Goal: Task Accomplishment & Management: Manage account settings

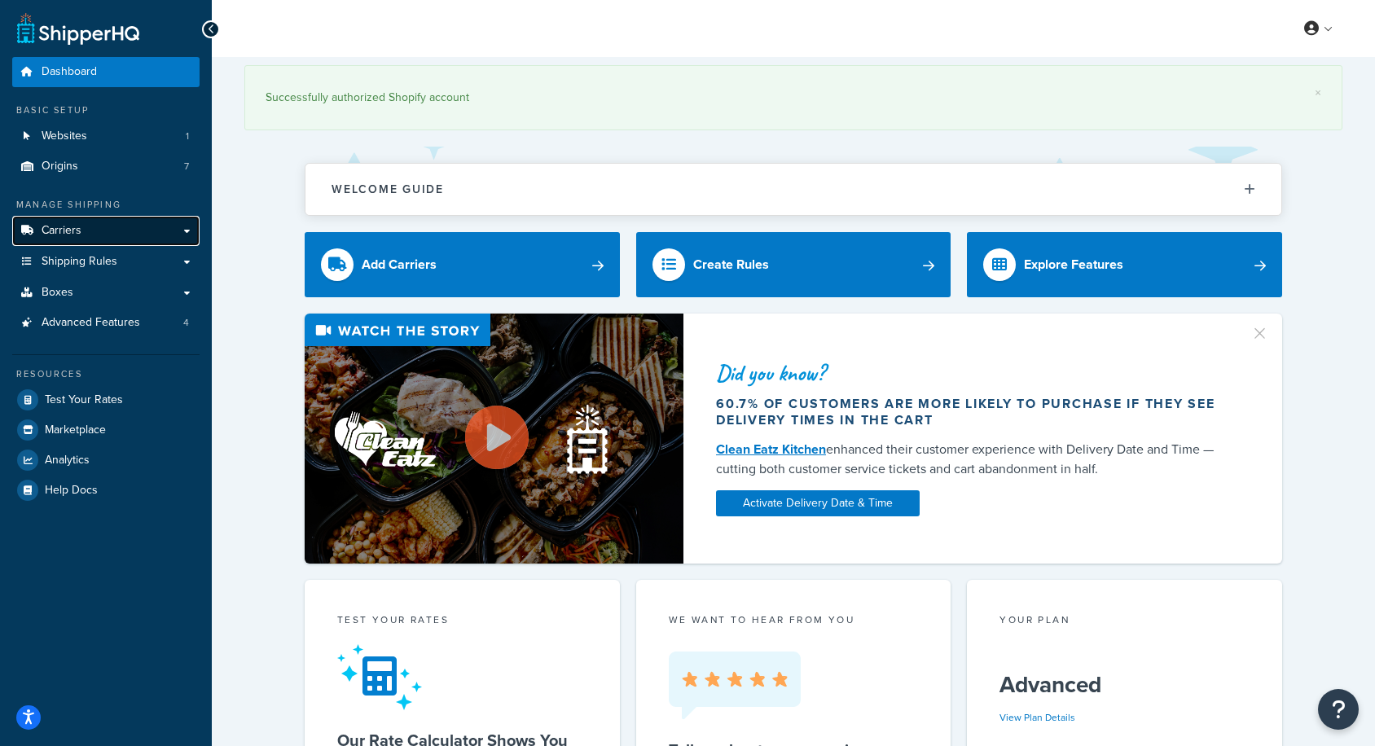
click at [107, 232] on link "Carriers" at bounding box center [105, 231] width 187 height 30
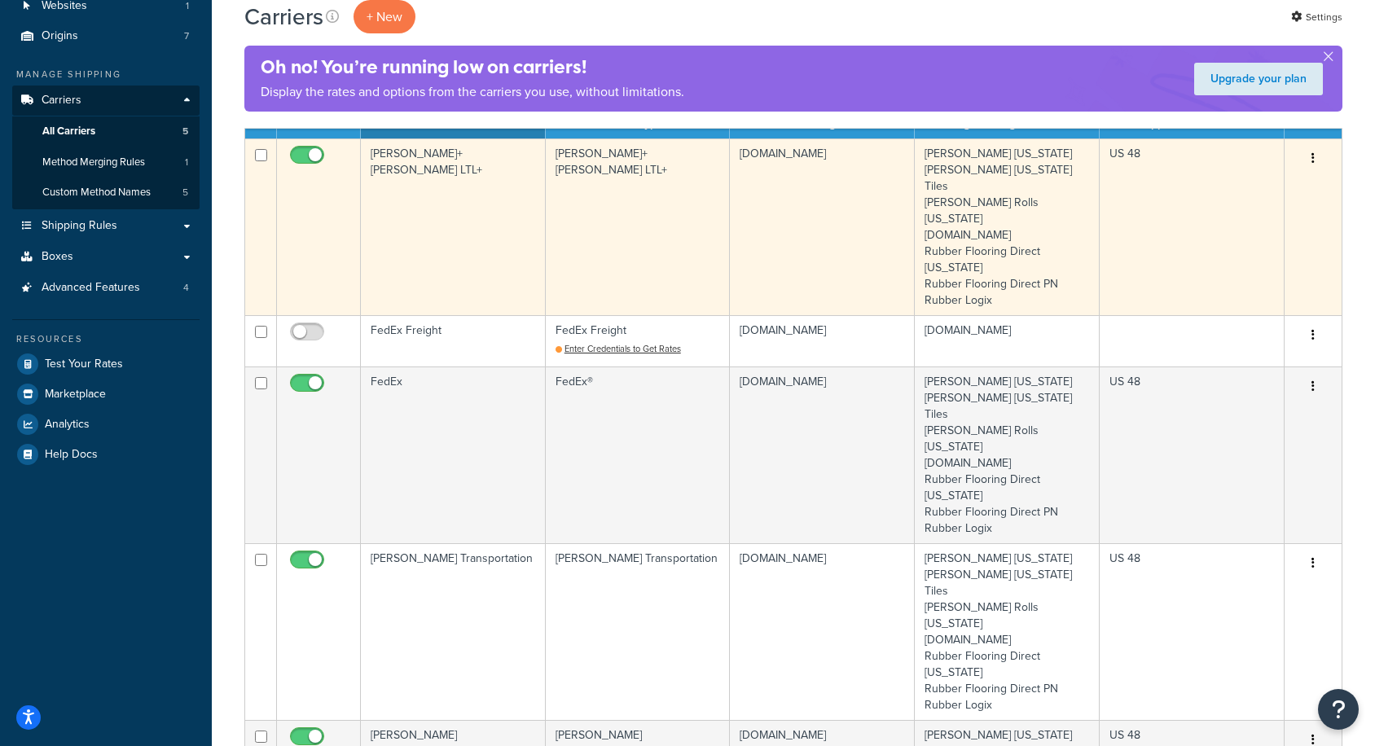
scroll to position [131, 0]
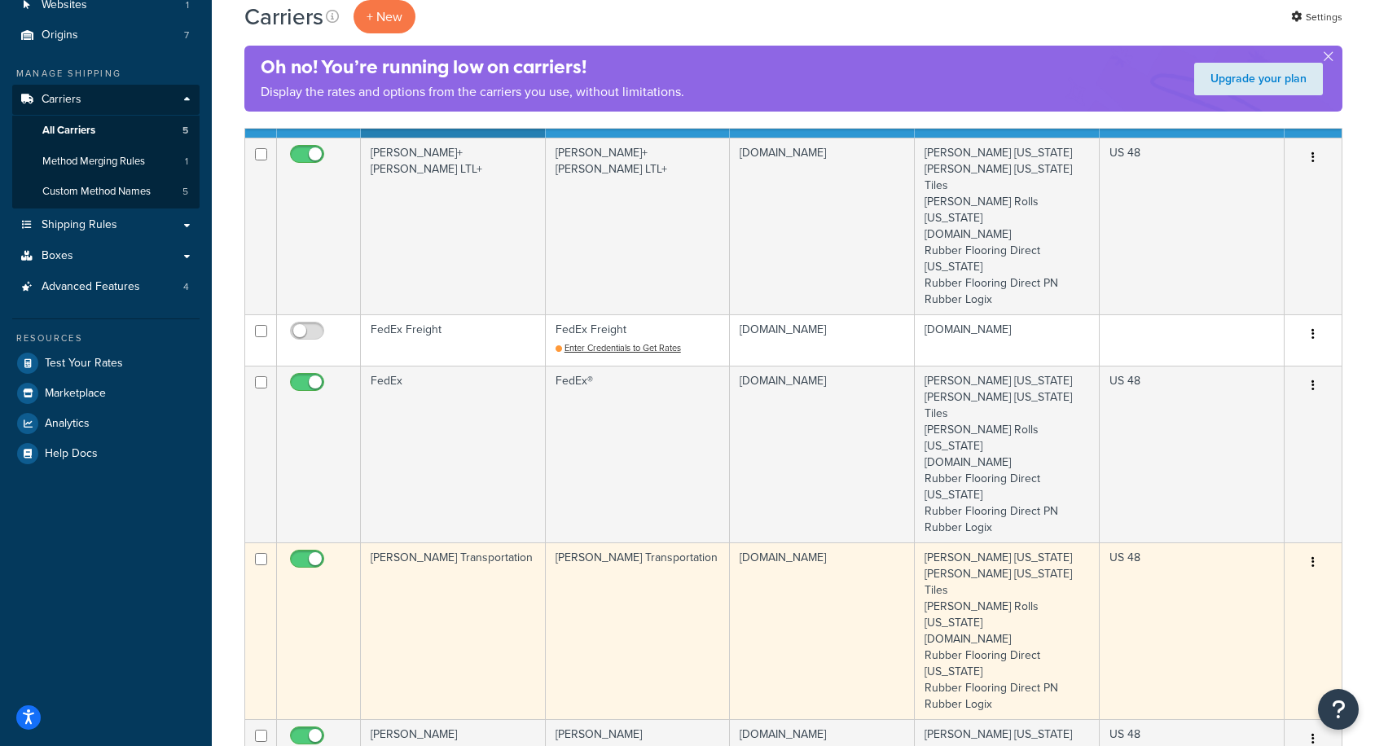
click at [1317, 550] on button "button" at bounding box center [1313, 563] width 23 height 26
click at [1274, 495] on link "Edit" at bounding box center [1247, 498] width 129 height 33
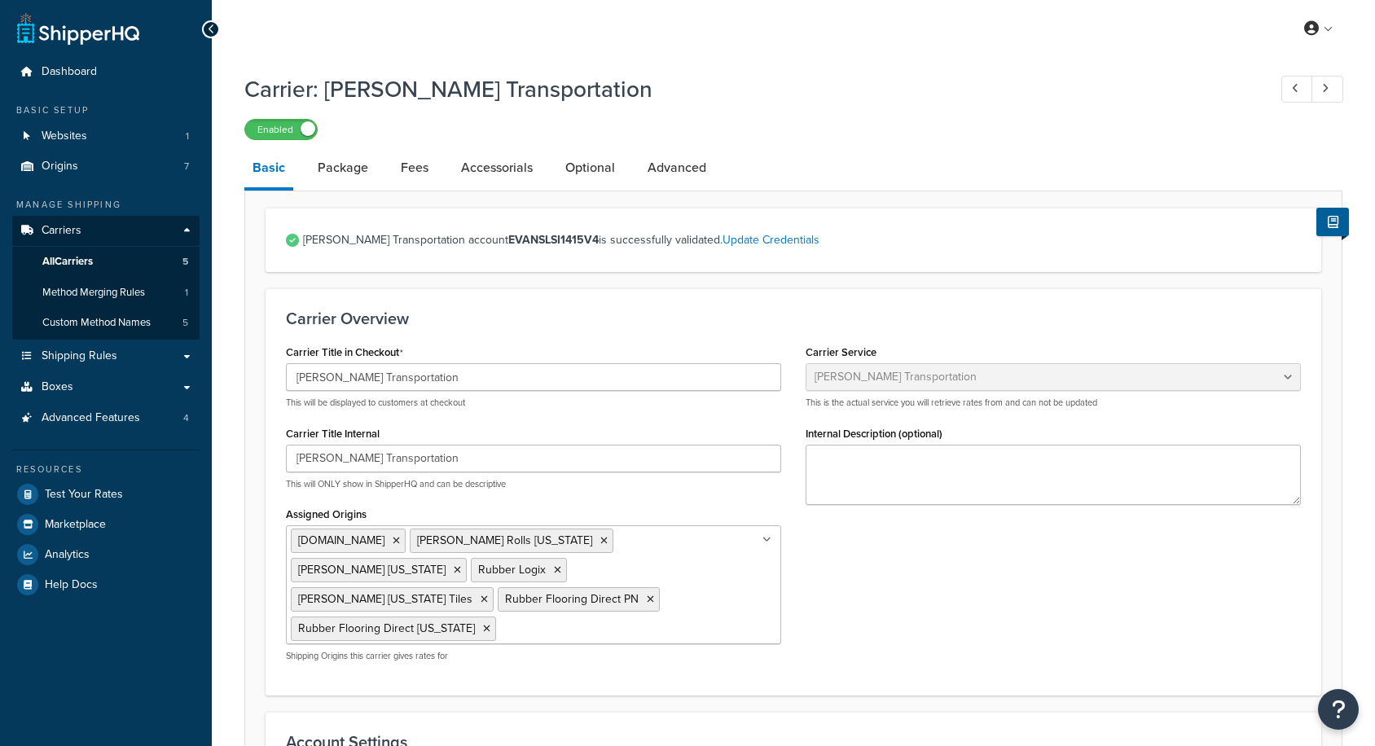
select select "evansFreight"
select select "PLT"
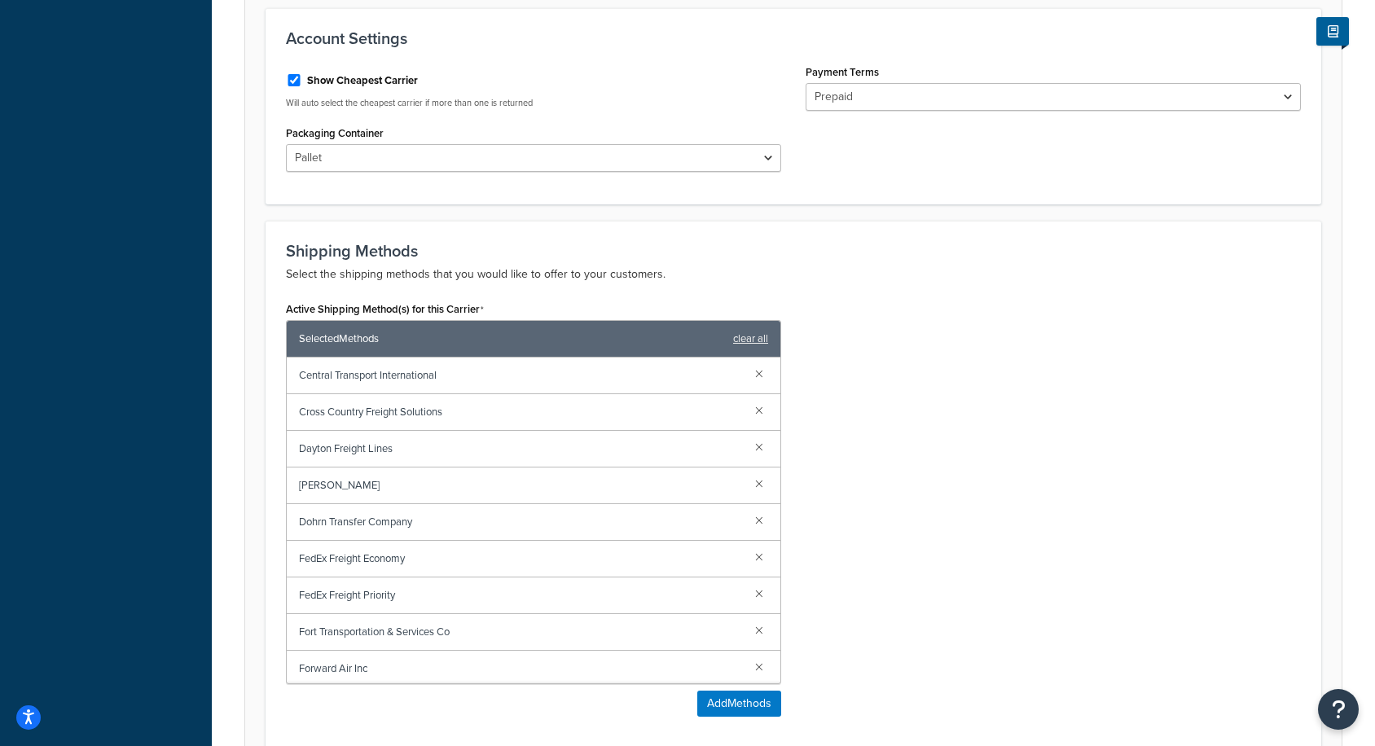
scroll to position [703, 0]
click at [758, 585] on link at bounding box center [759, 594] width 18 height 18
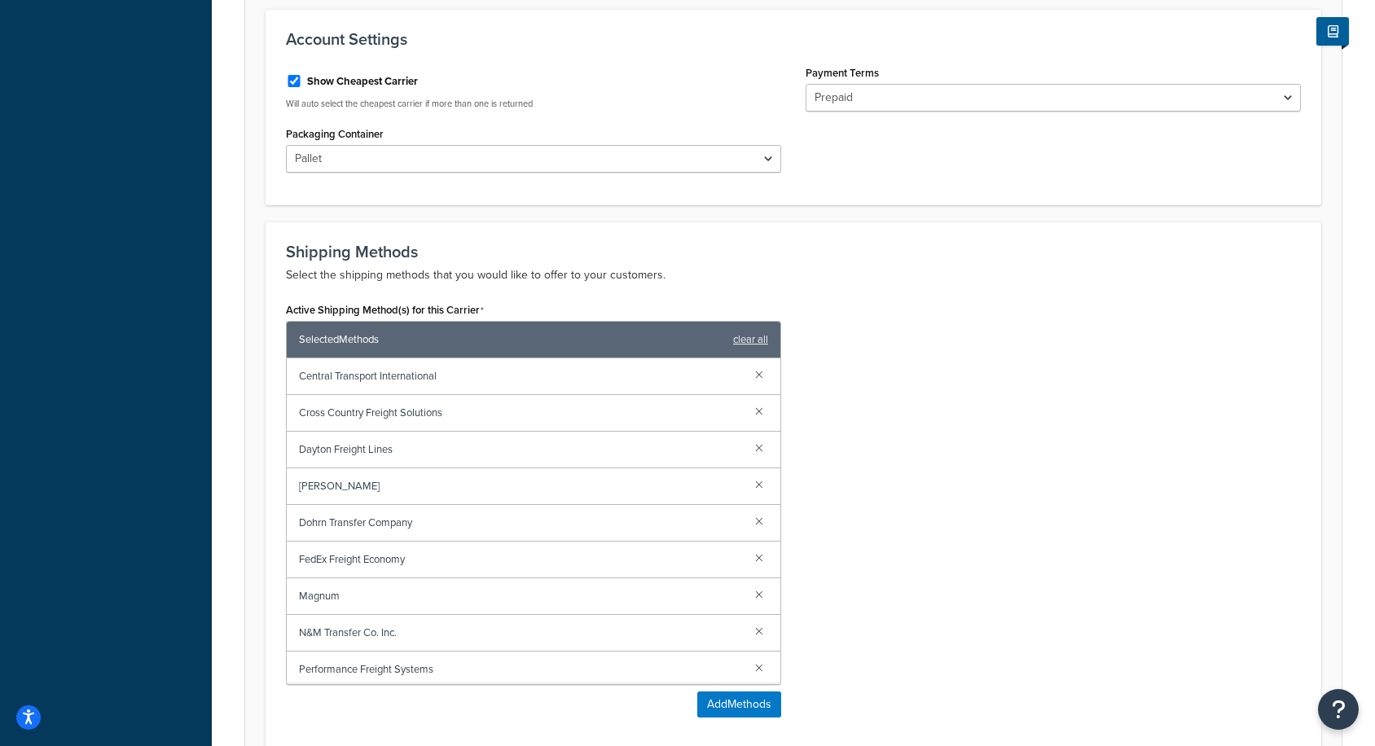
click at [758, 585] on link at bounding box center [759, 594] width 18 height 18
click at [759, 402] on link at bounding box center [759, 411] width 18 height 18
click at [766, 365] on link at bounding box center [759, 374] width 18 height 18
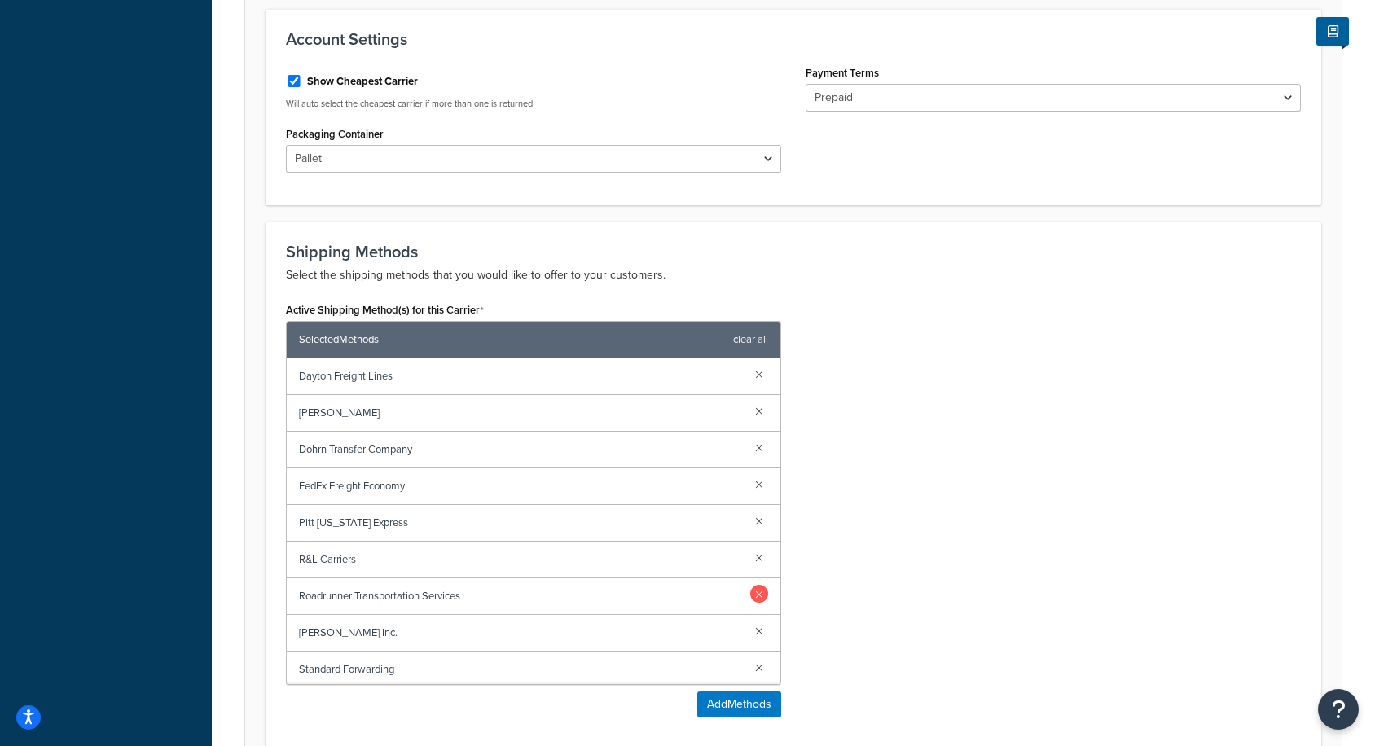
click at [757, 585] on link at bounding box center [759, 594] width 18 height 18
click at [756, 622] on link at bounding box center [759, 631] width 18 height 18
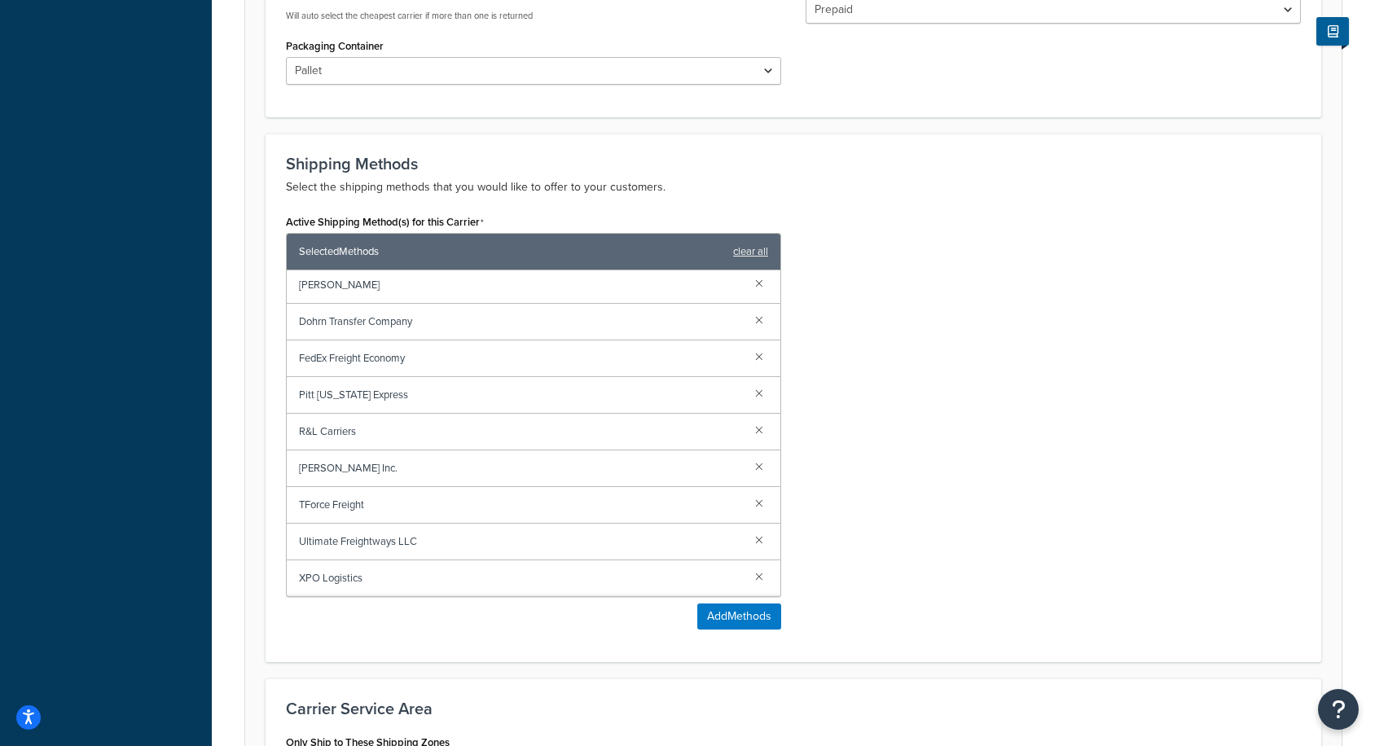
scroll to position [0, 0]
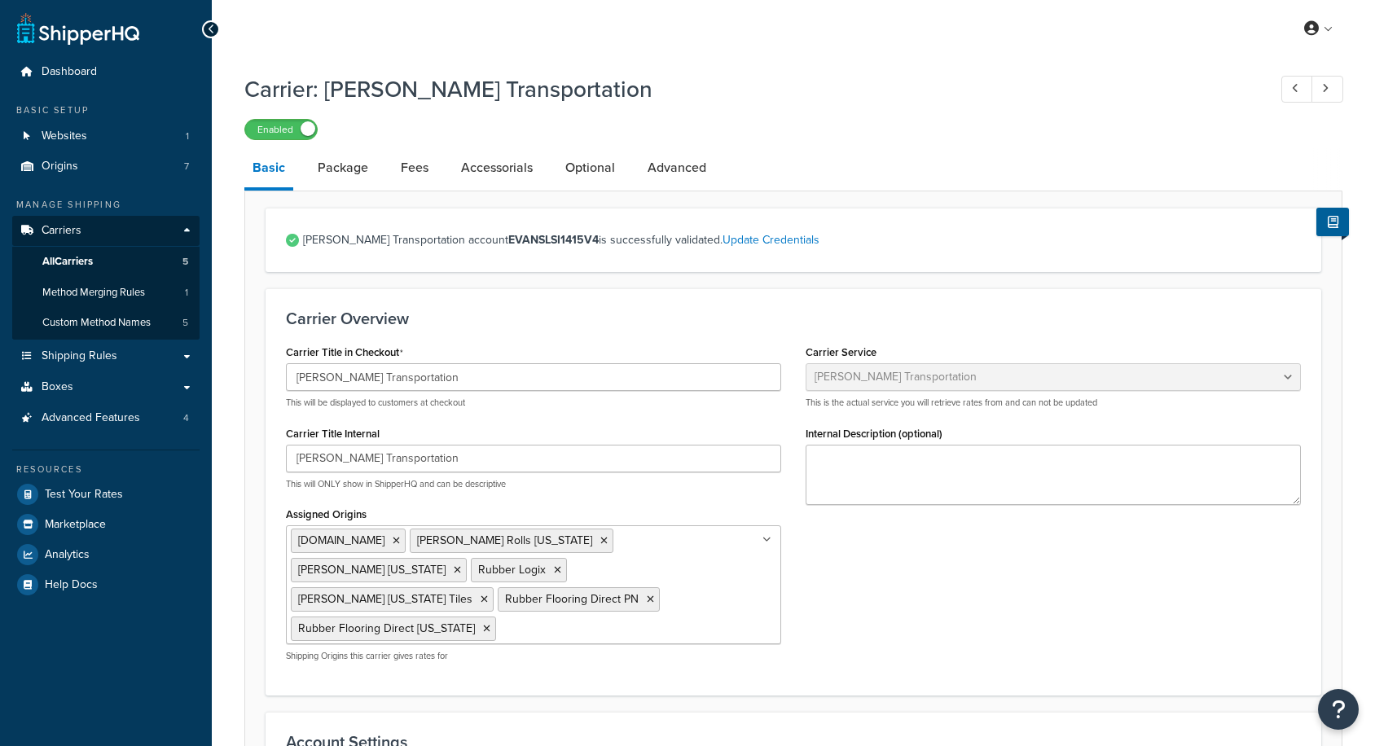
select select "evansFreight"
select select "PLT"
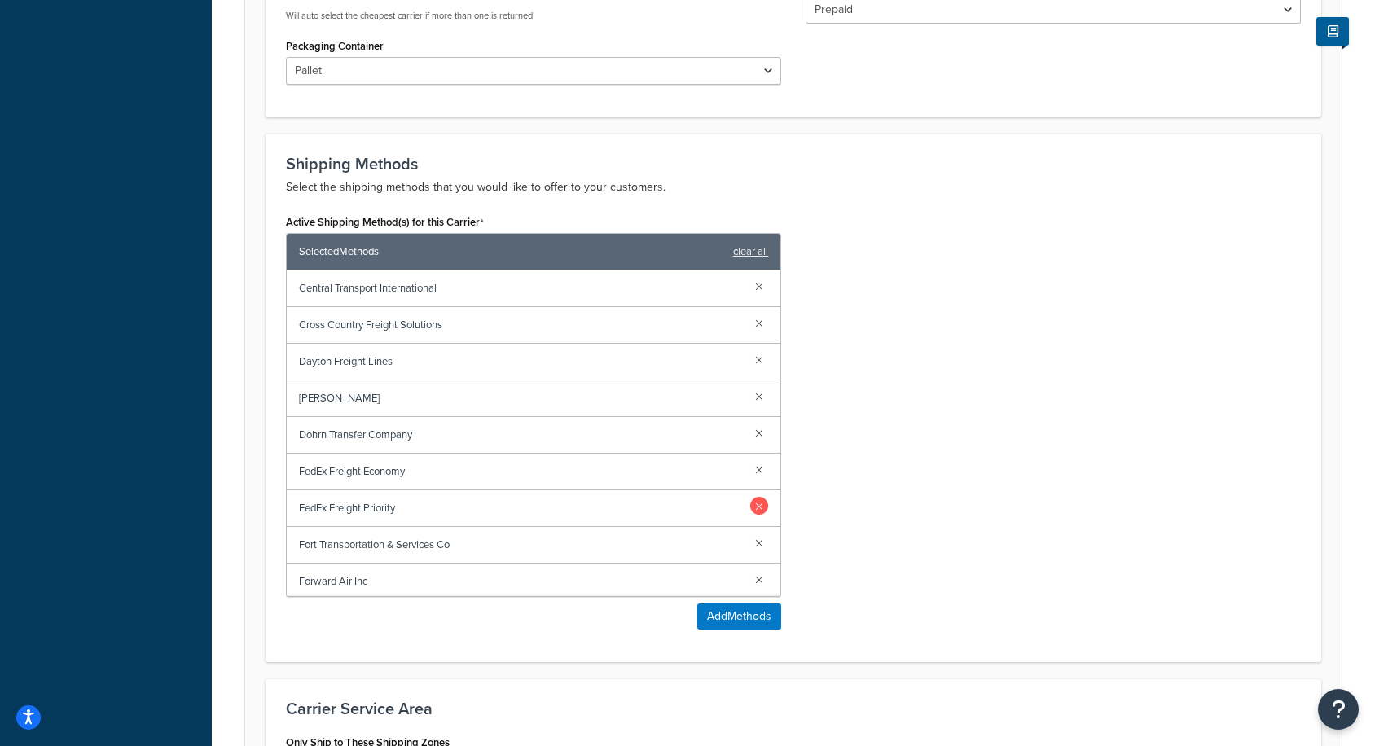
click at [762, 497] on link at bounding box center [759, 506] width 18 height 18
click at [760, 460] on link at bounding box center [759, 469] width 18 height 18
click at [755, 424] on link at bounding box center [759, 433] width 18 height 18
click at [755, 387] on link at bounding box center [759, 396] width 18 height 18
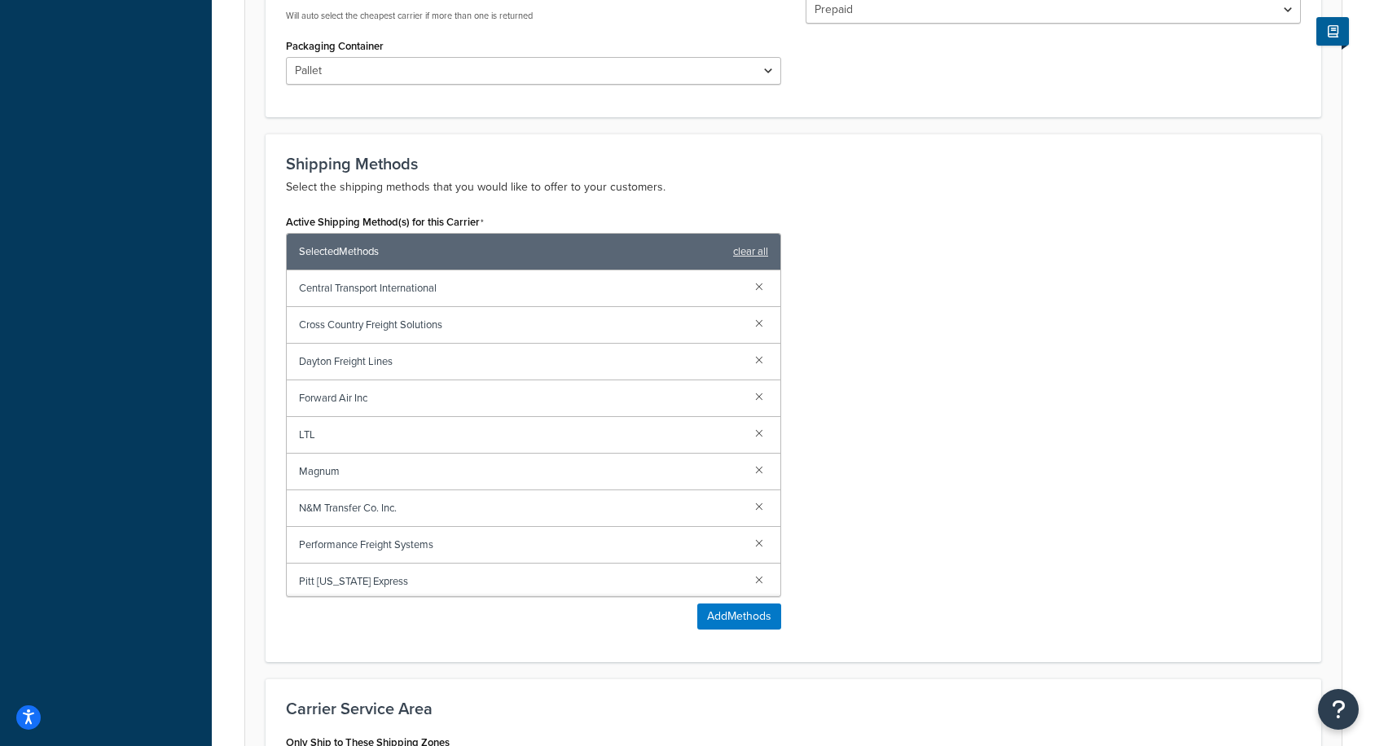
click at [765, 307] on div "Cross Country Freight Solutions" at bounding box center [534, 325] width 494 height 37
click at [765, 314] on link at bounding box center [759, 323] width 18 height 18
click at [759, 277] on link at bounding box center [759, 286] width 18 height 18
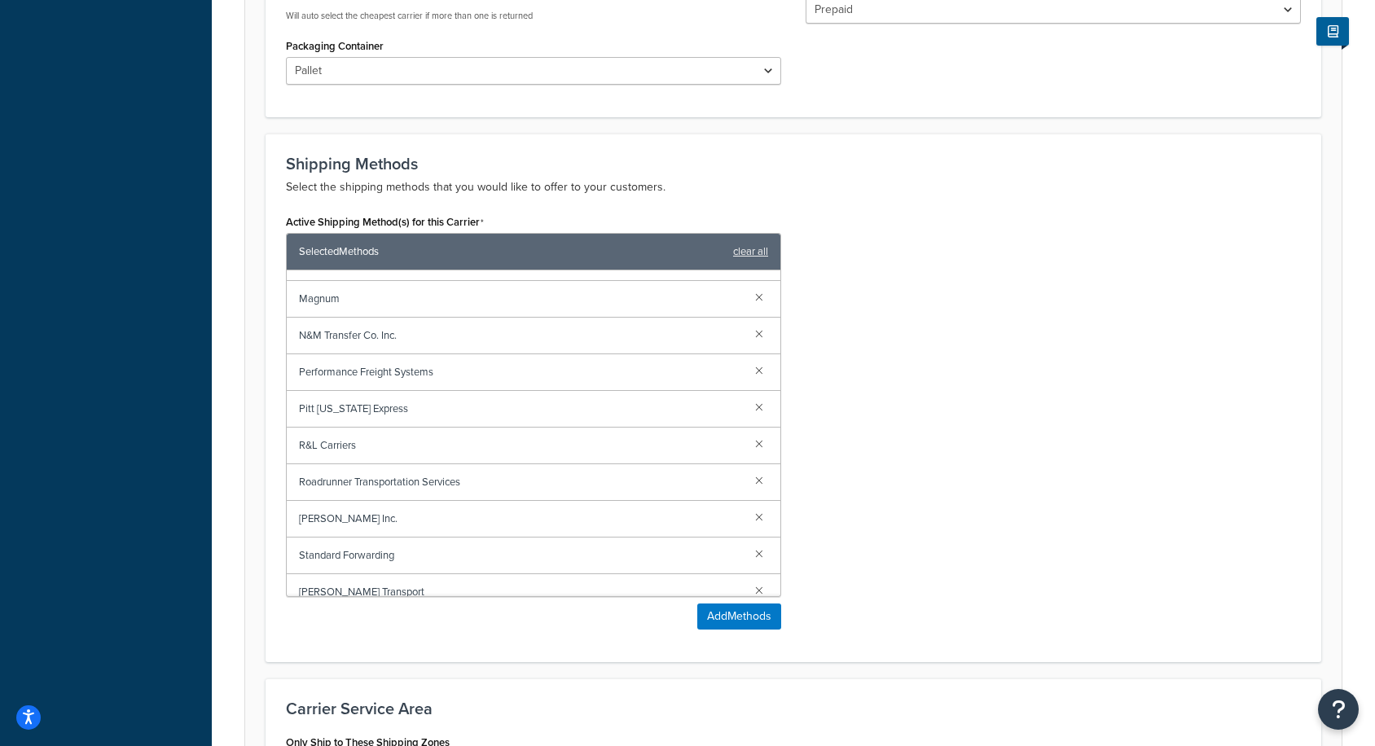
scroll to position [260, 0]
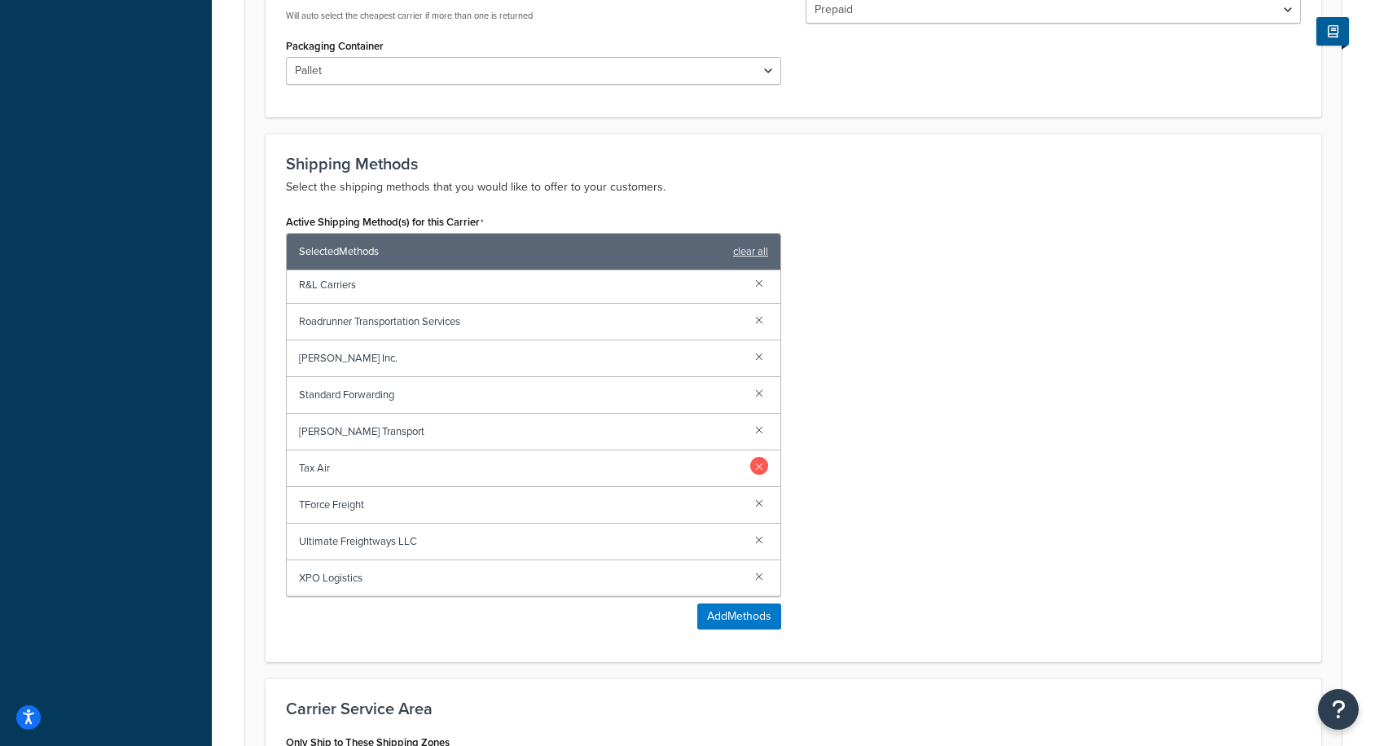
click at [761, 457] on link at bounding box center [759, 466] width 18 height 18
click at [759, 530] on link at bounding box center [759, 539] width 18 height 18
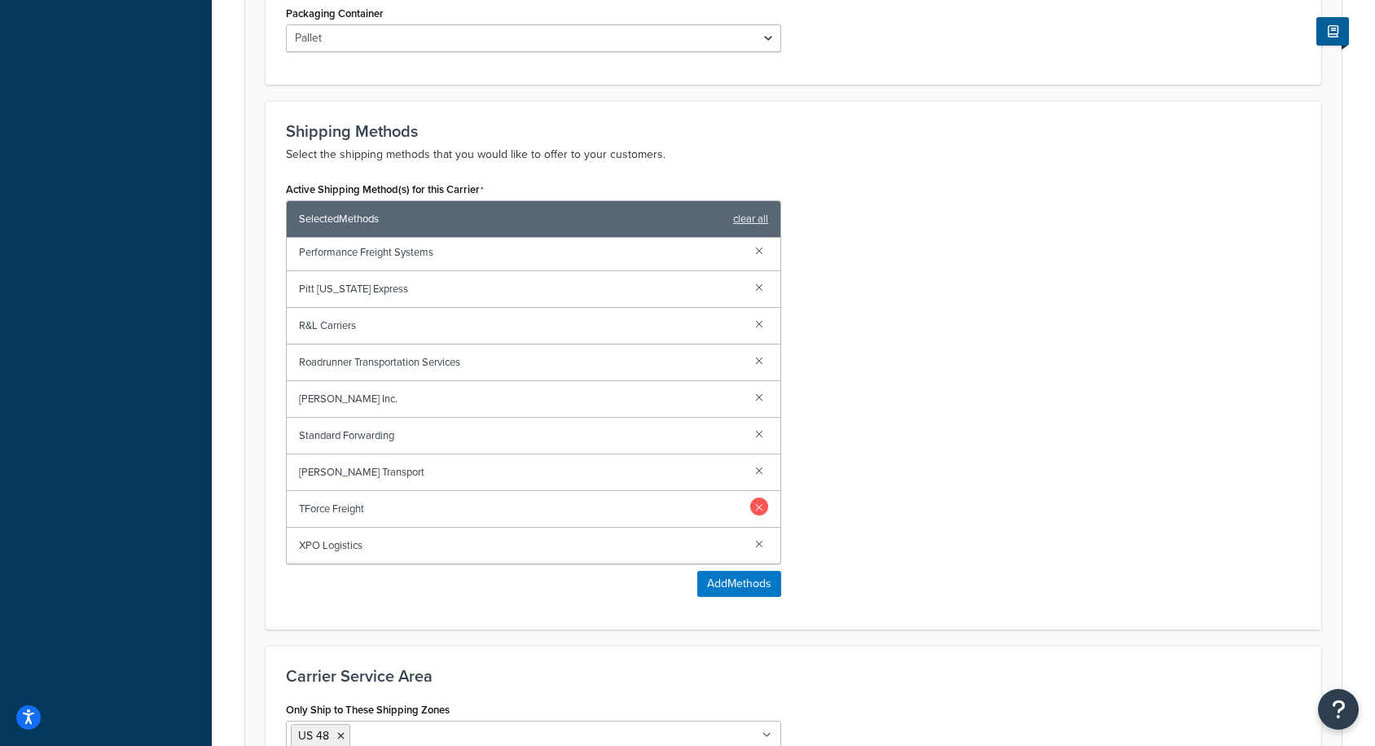
scroll to position [825, 0]
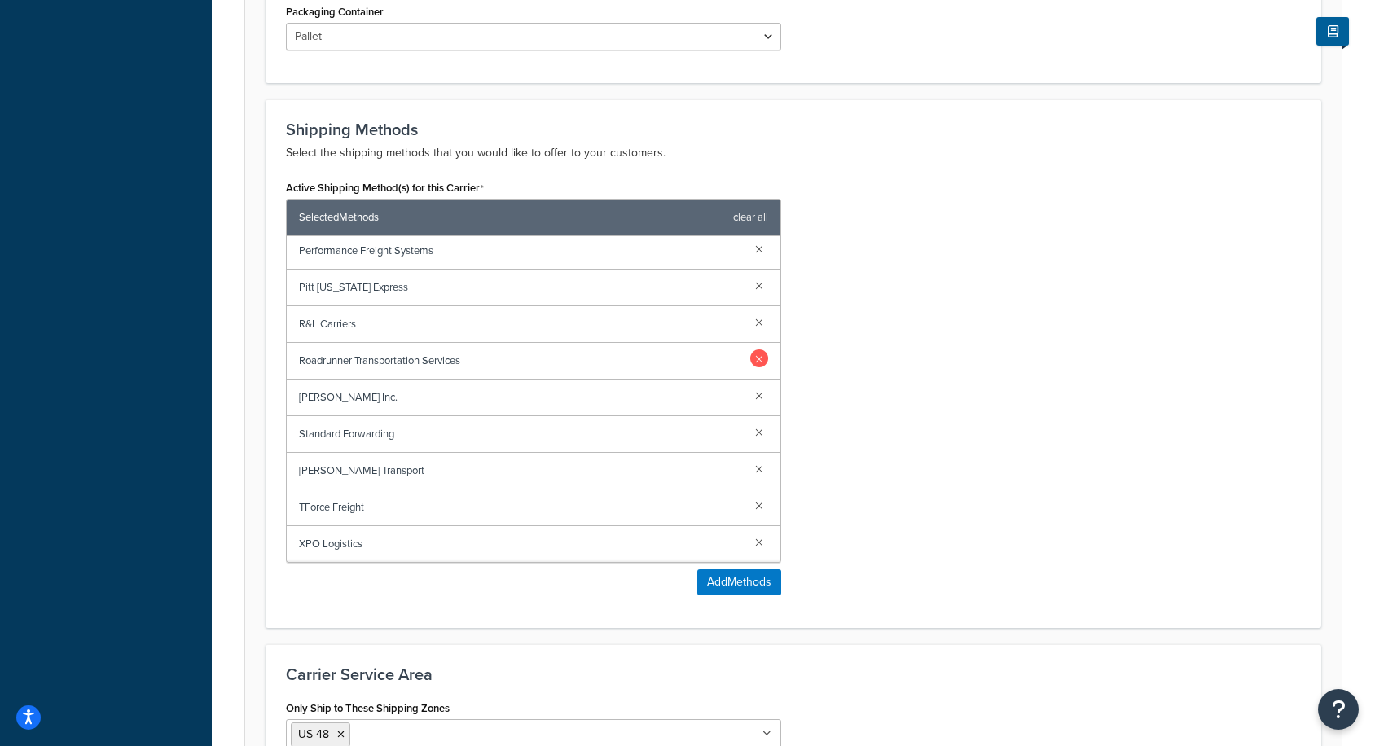
click at [762, 350] on link at bounding box center [759, 359] width 18 height 18
click at [752, 240] on link at bounding box center [759, 249] width 18 height 18
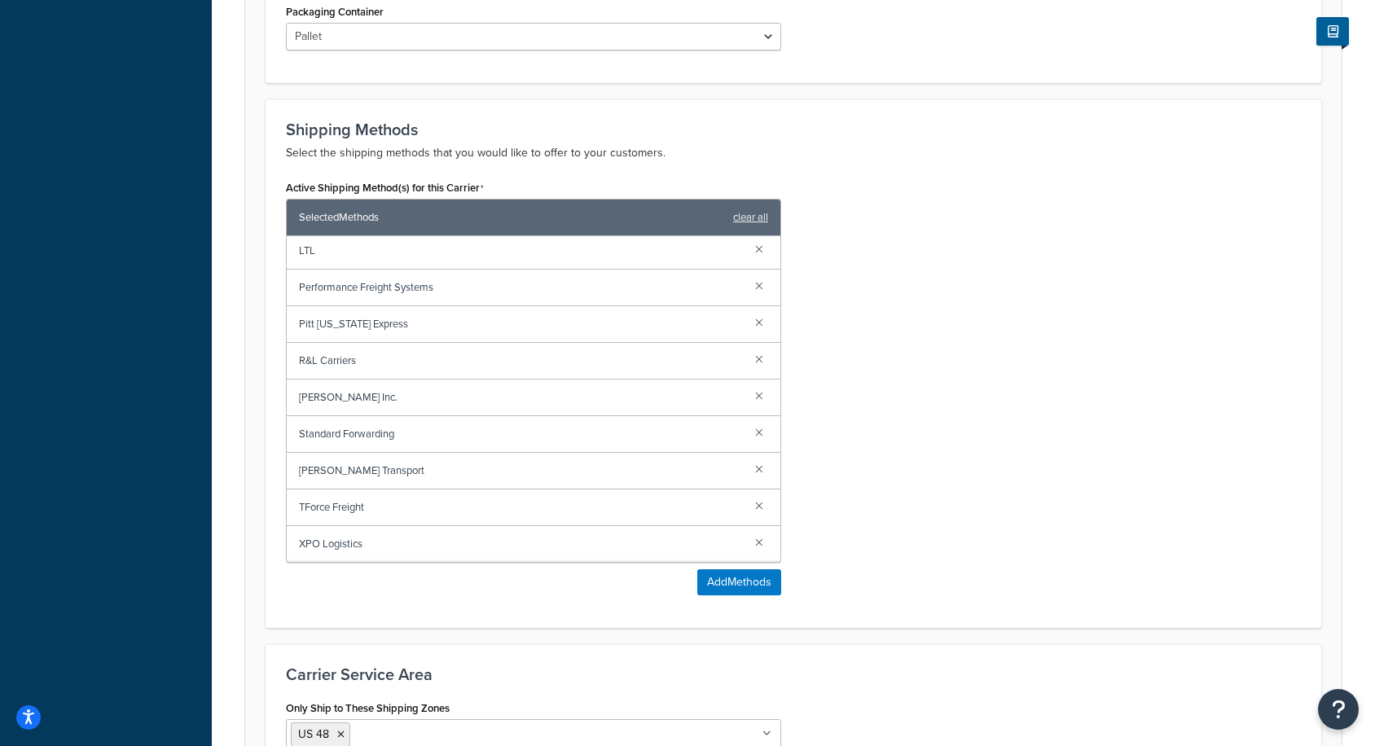
scroll to position [40, 0]
click at [760, 276] on link at bounding box center [759, 285] width 18 height 18
click at [757, 426] on link at bounding box center [759, 435] width 18 height 18
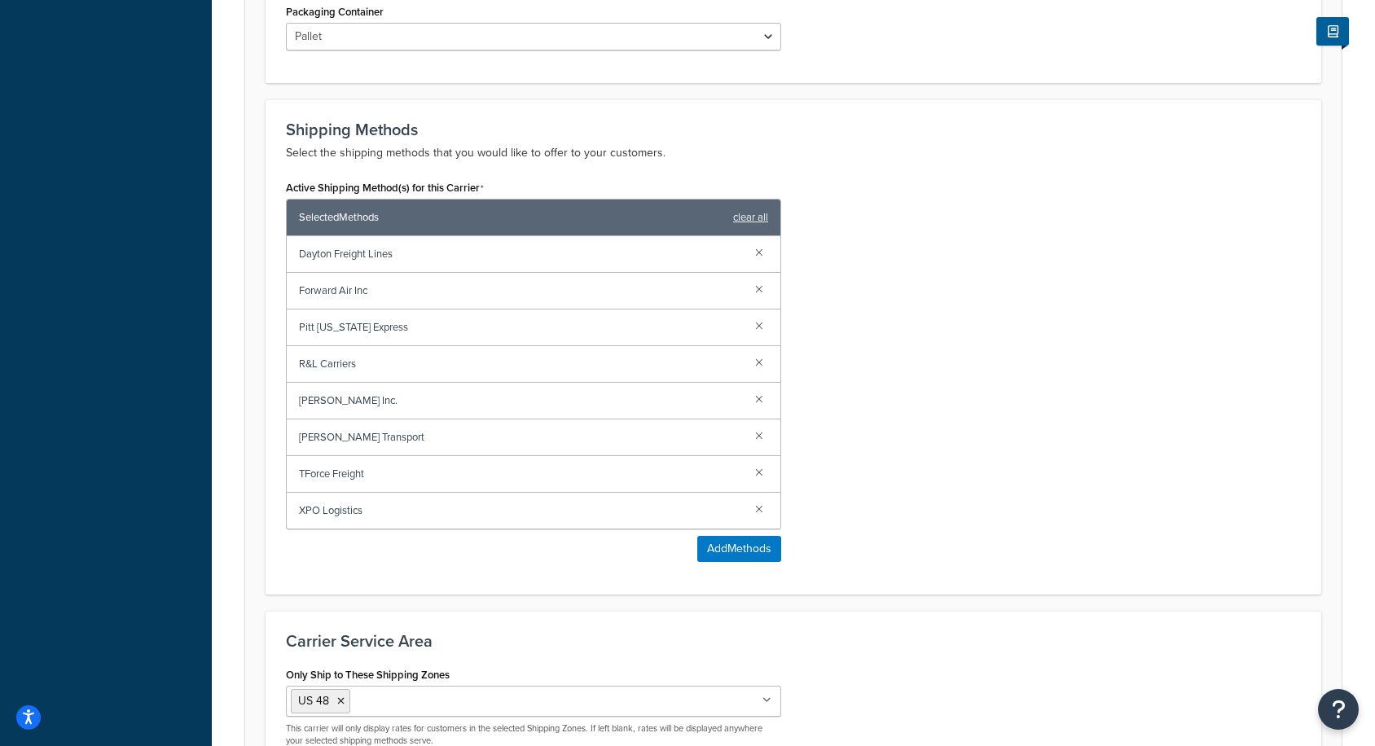
click at [757, 426] on link at bounding box center [759, 435] width 18 height 18
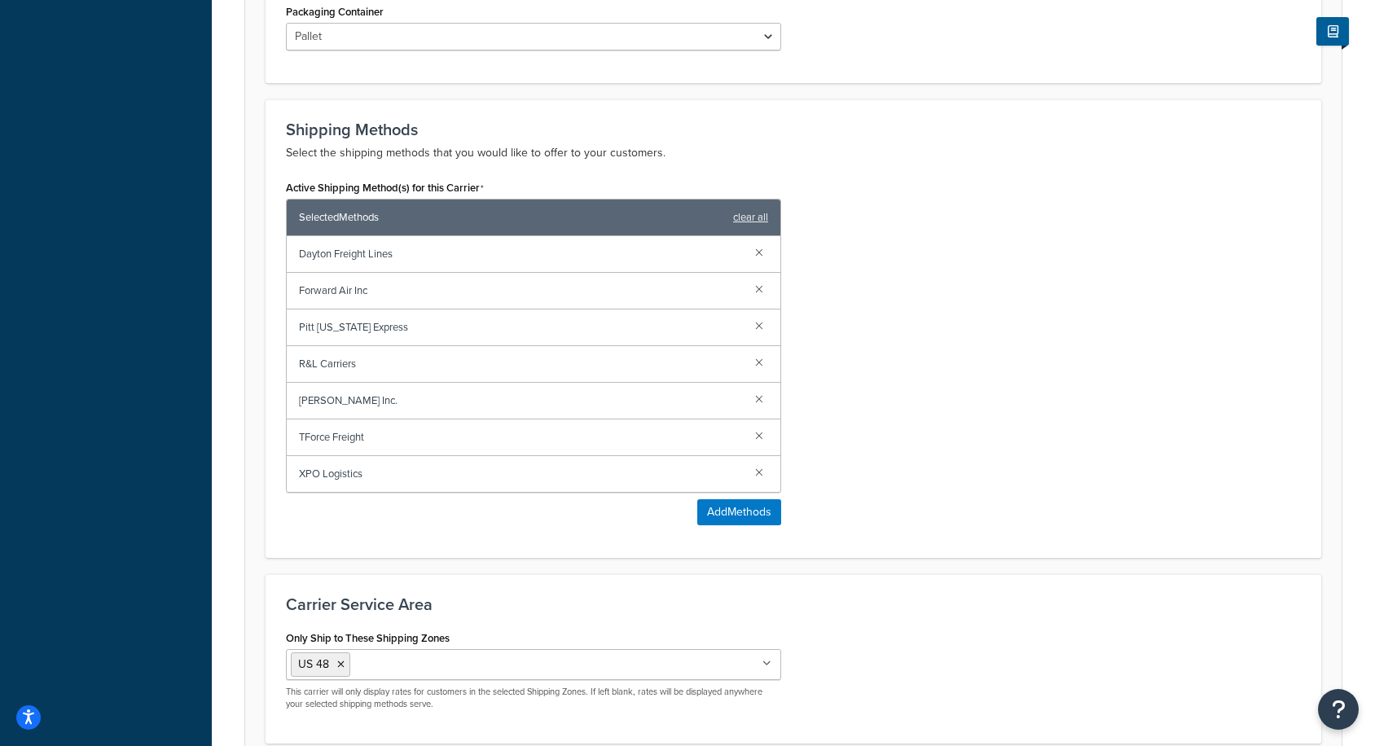
scroll to position [944, 0]
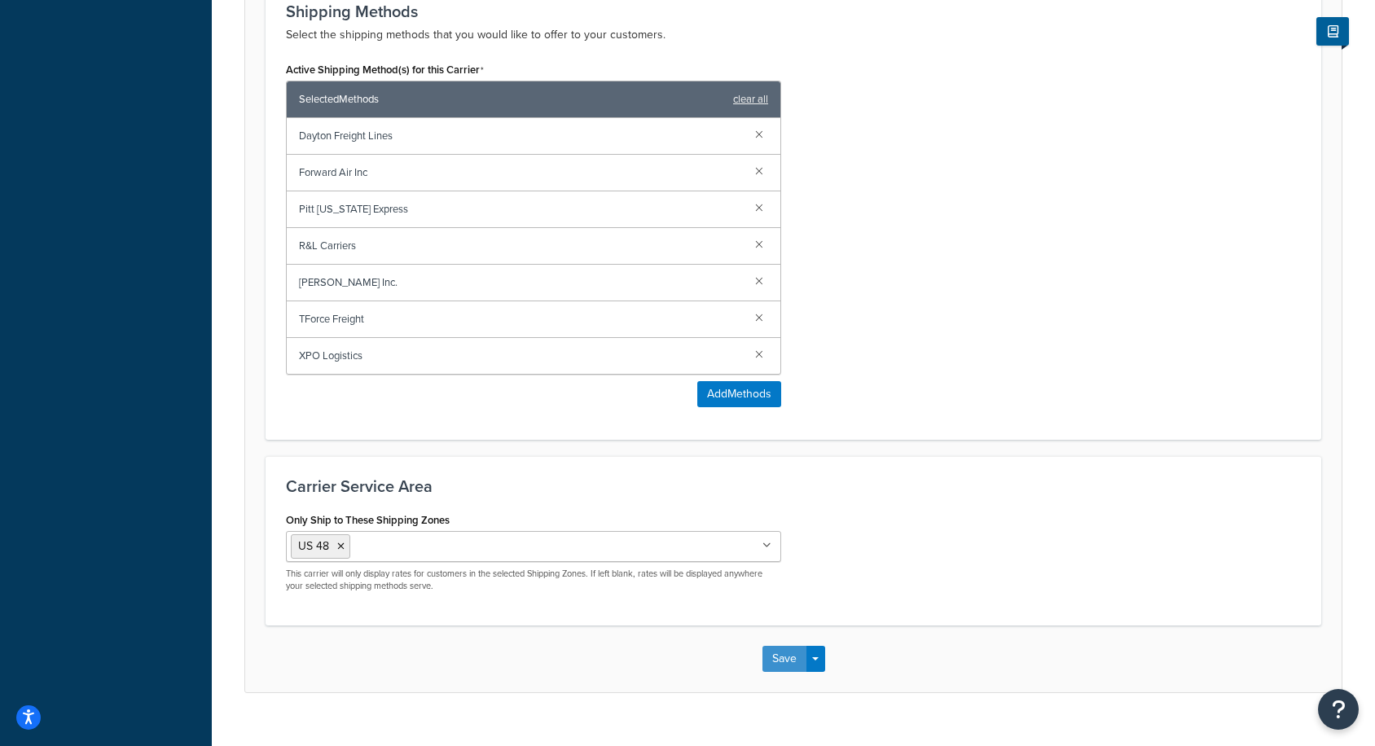
click at [781, 646] on button "Save" at bounding box center [785, 659] width 44 height 26
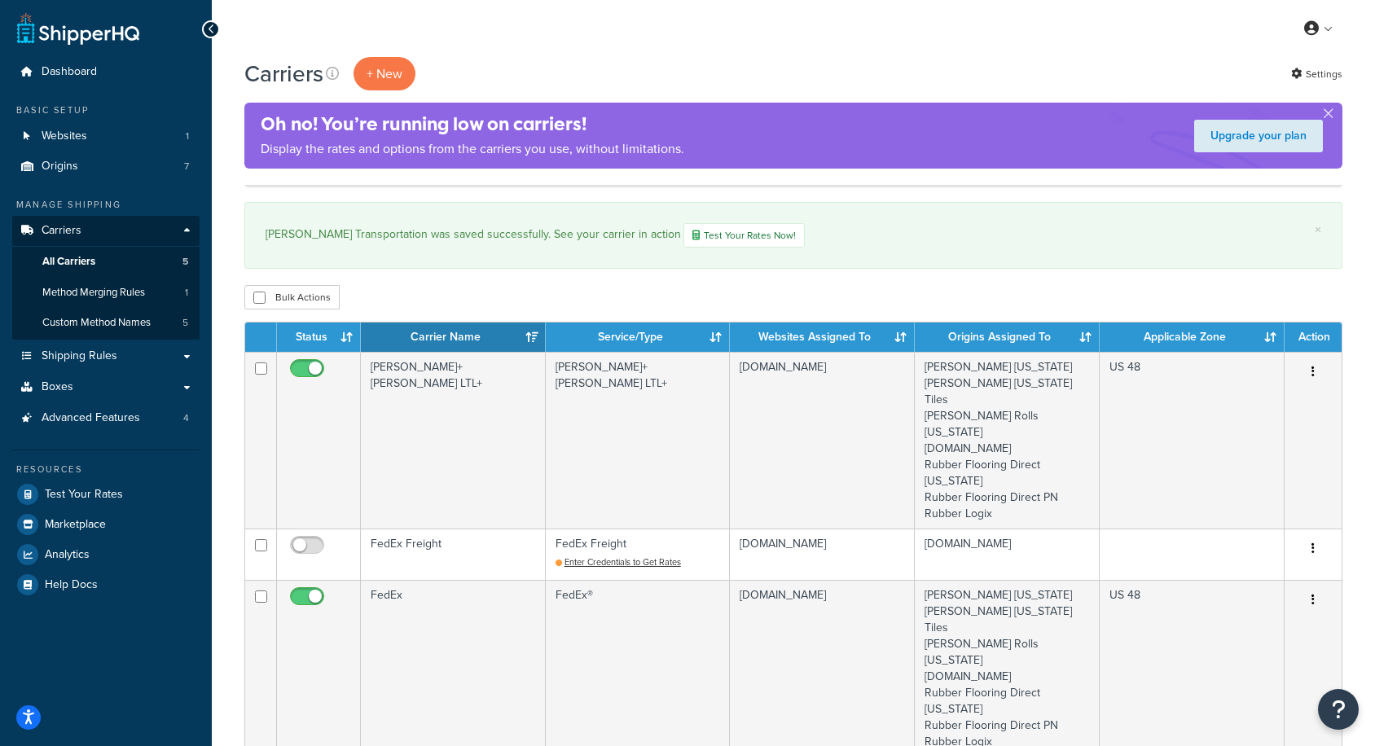
scroll to position [313, 0]
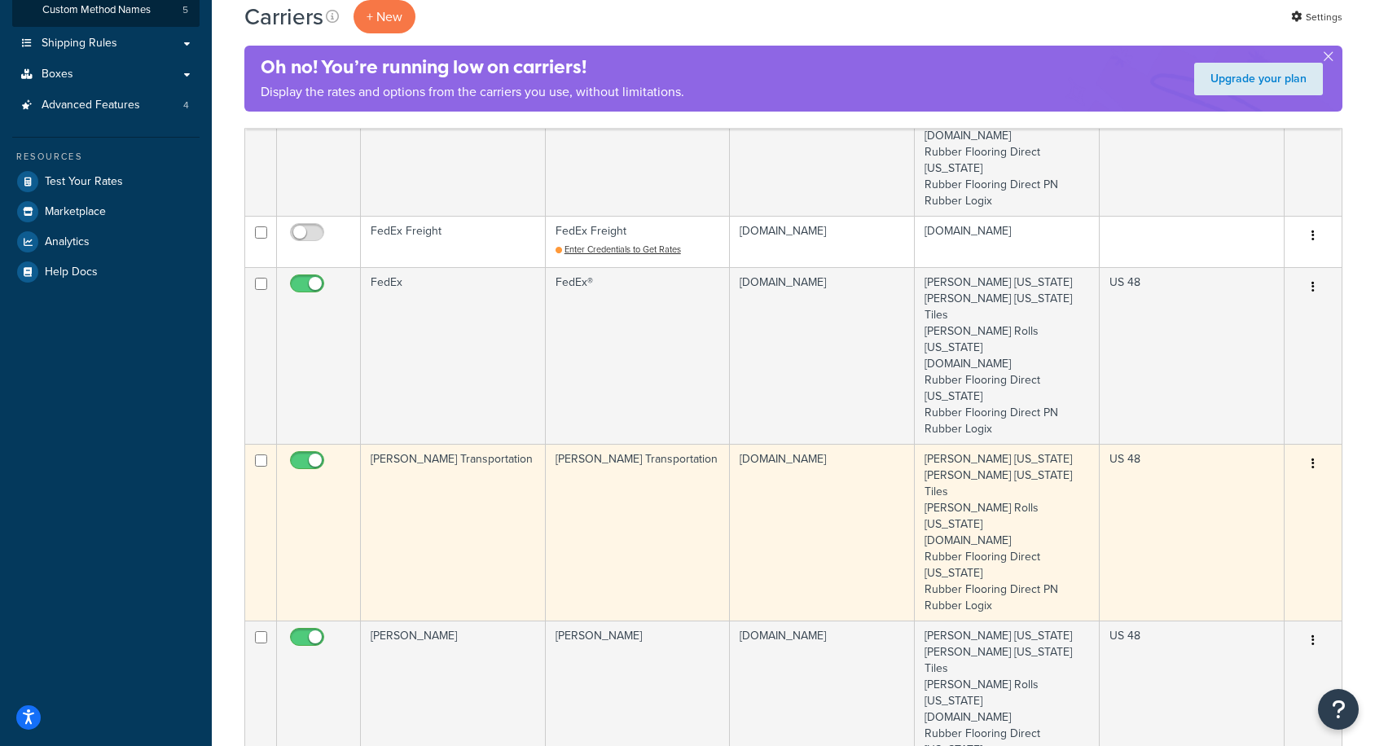
click at [1313, 451] on button "button" at bounding box center [1313, 464] width 23 height 26
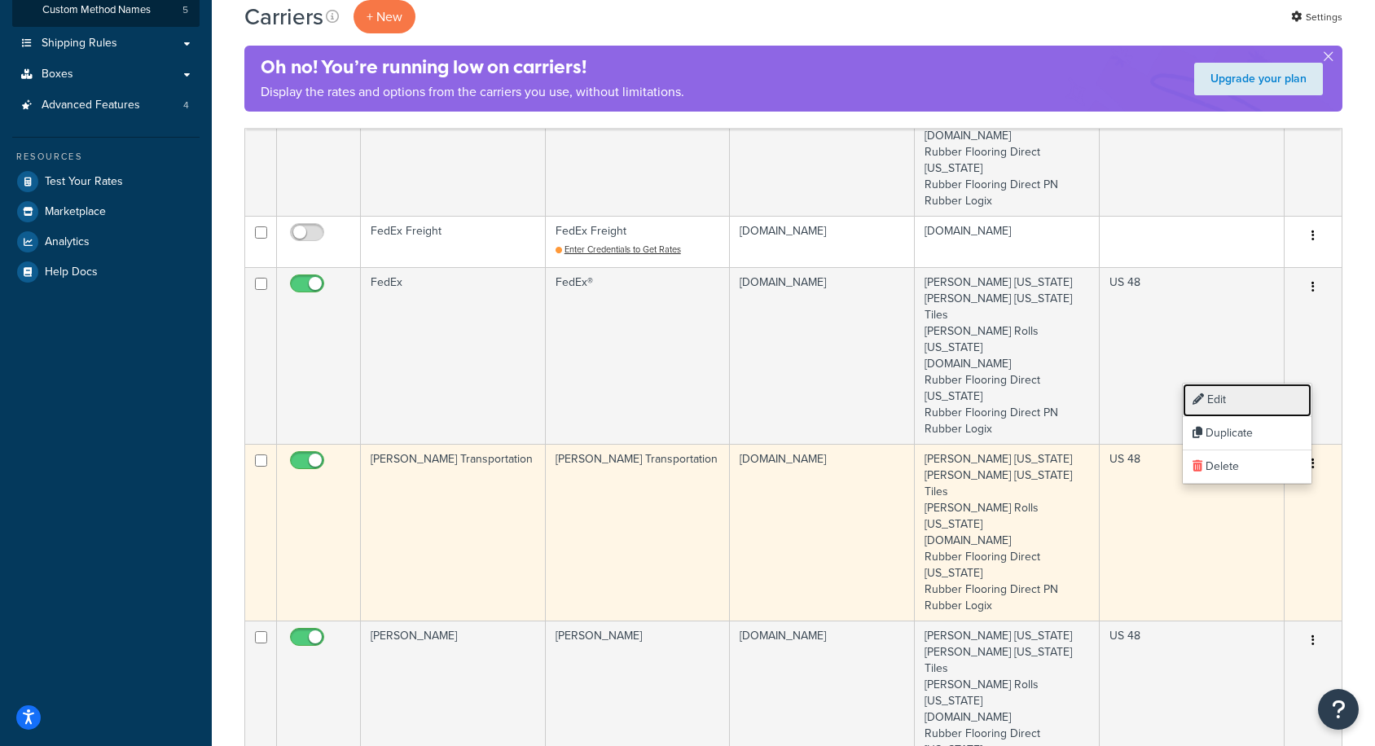
click at [1278, 394] on link "Edit" at bounding box center [1247, 400] width 129 height 33
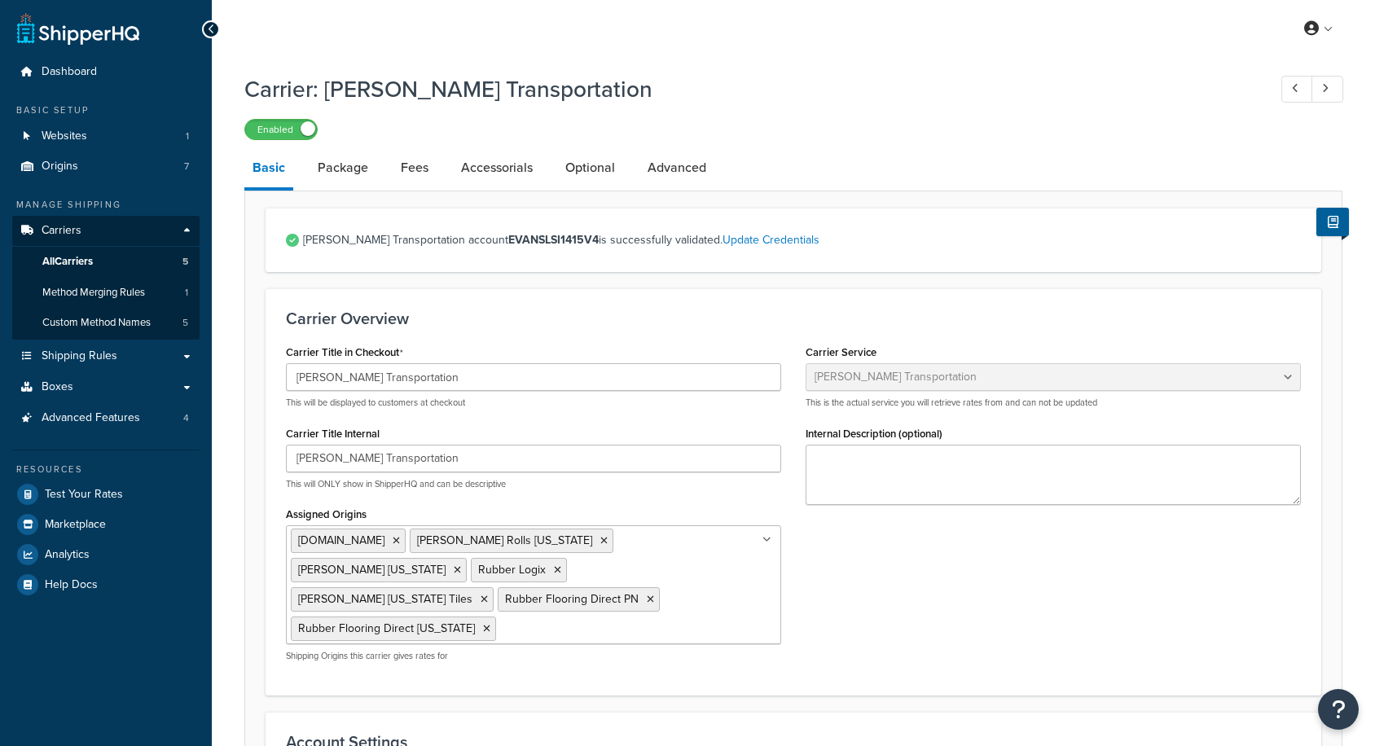
select select "evansFreight"
select select "PLT"
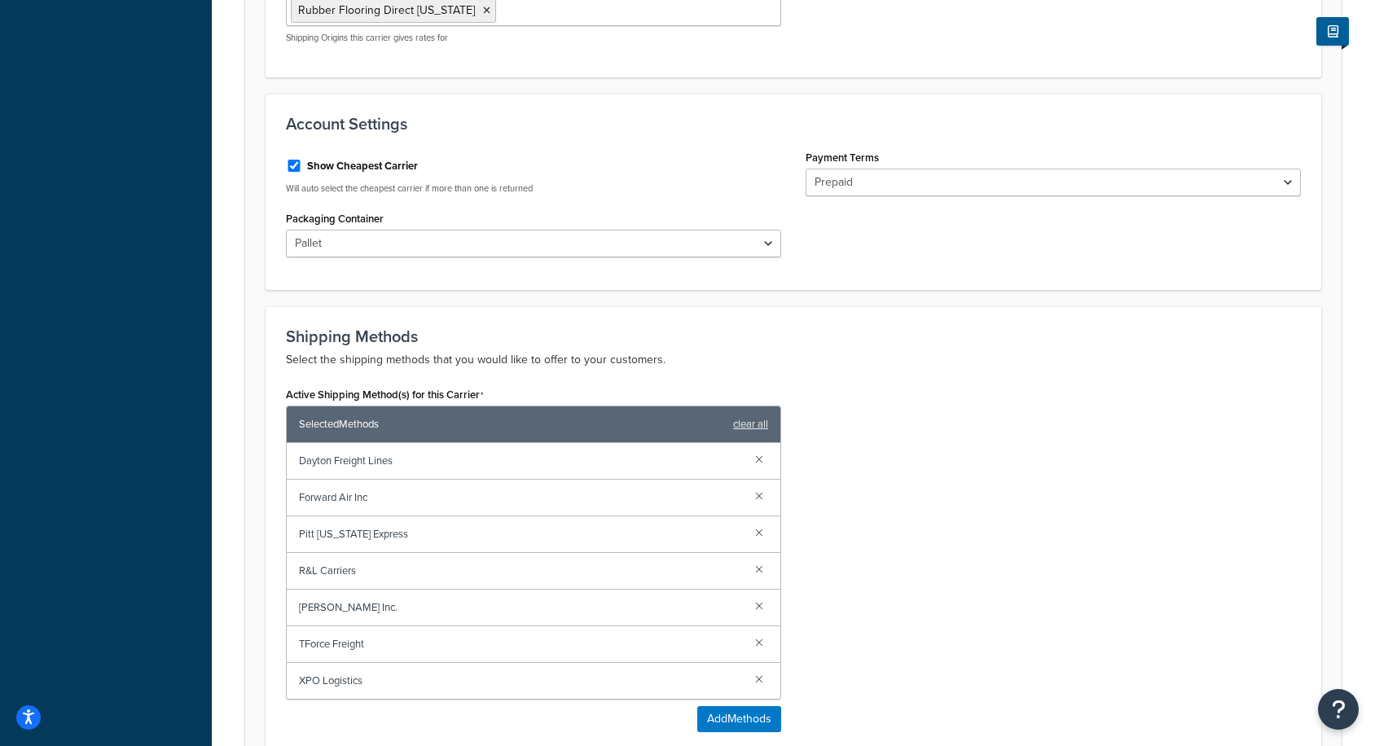
scroll to position [620, 0]
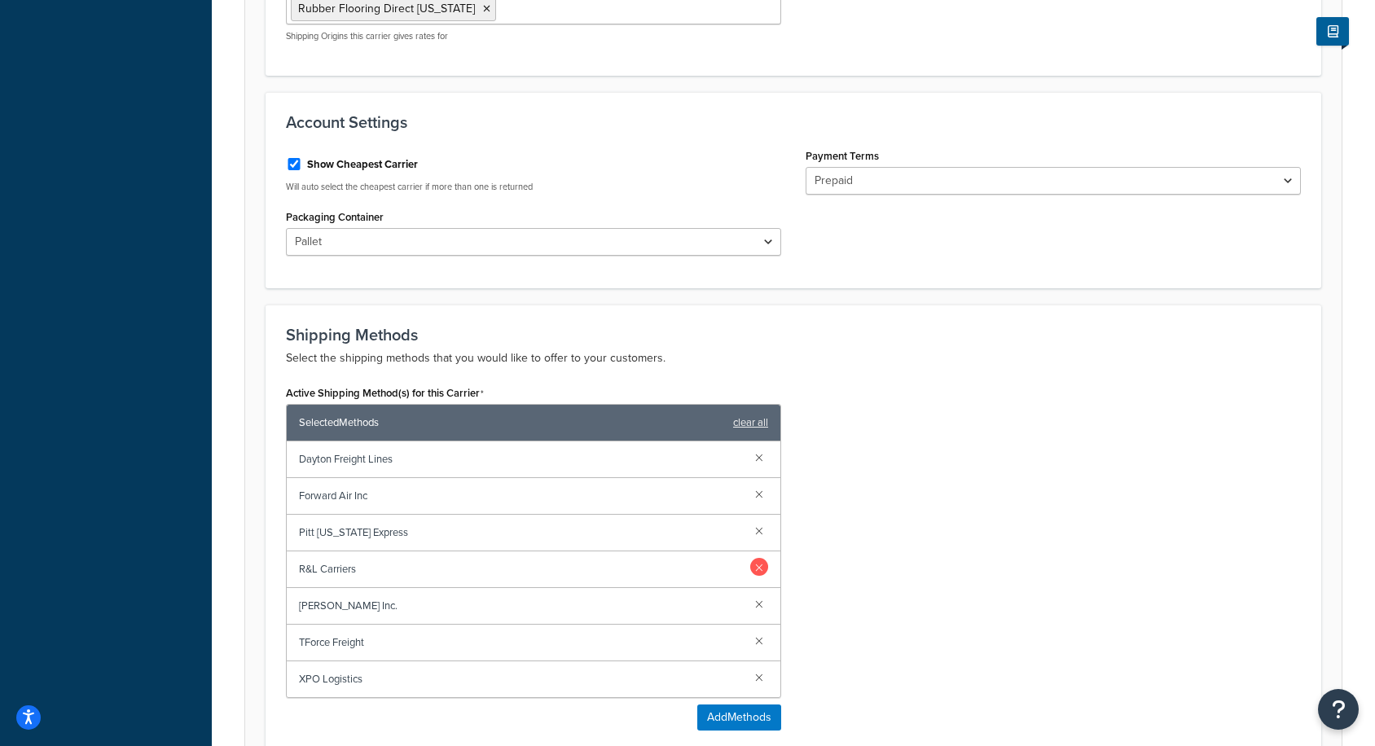
click at [762, 558] on link at bounding box center [759, 567] width 18 height 18
click at [763, 558] on link at bounding box center [759, 567] width 18 height 18
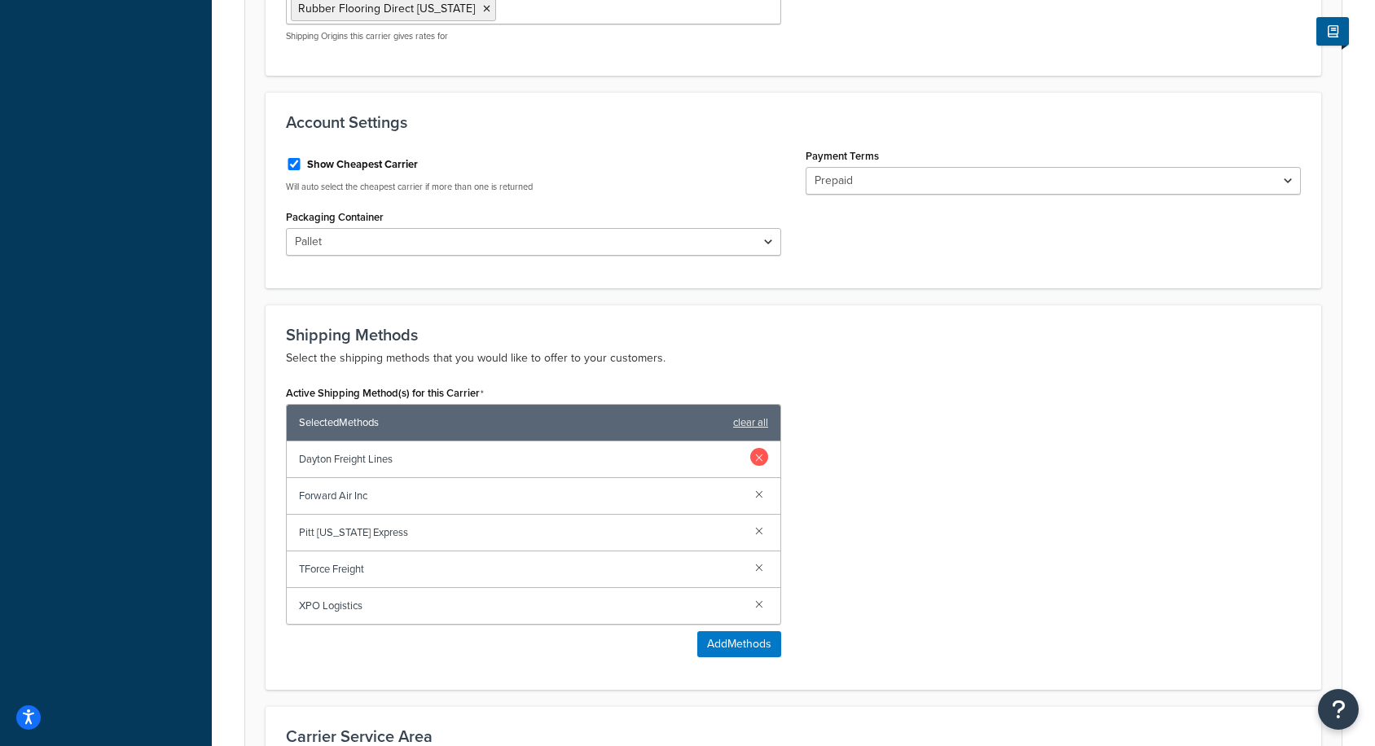
click at [763, 448] on link at bounding box center [759, 457] width 18 height 18
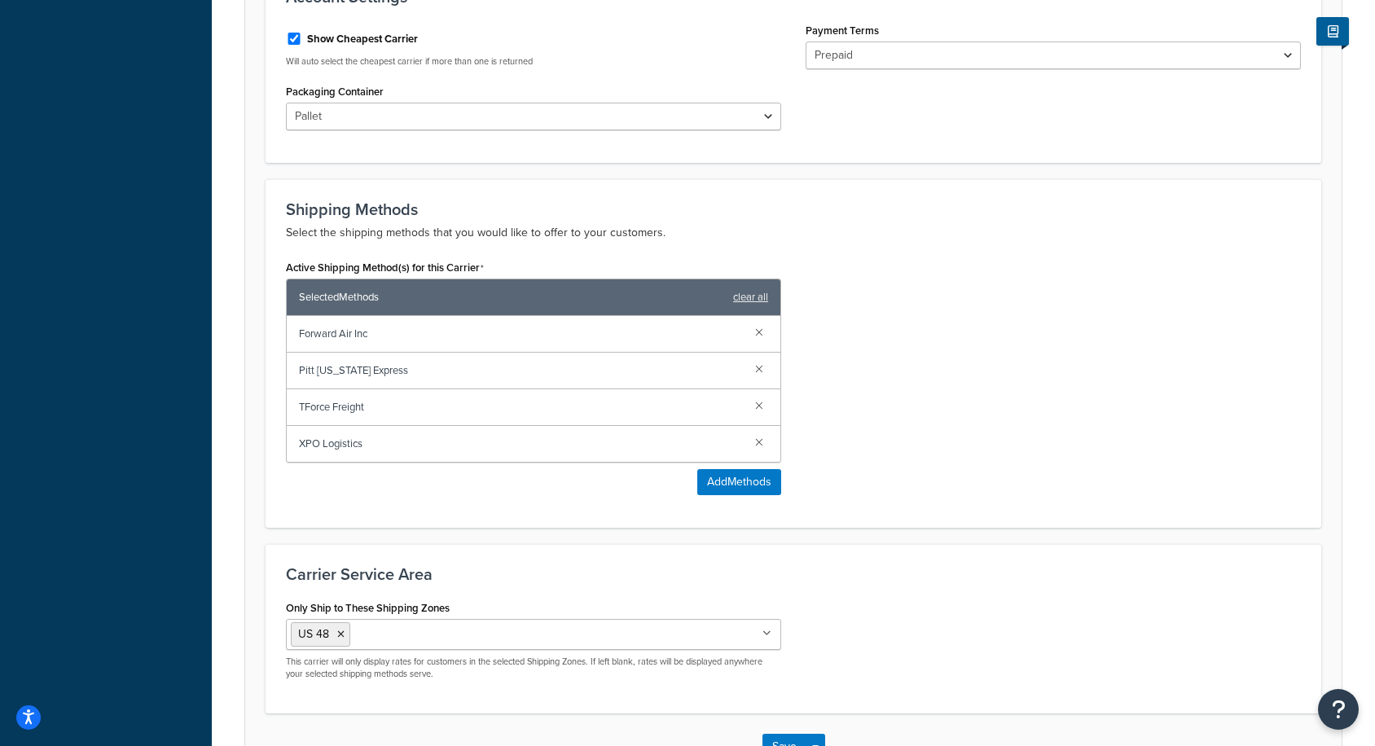
scroll to position [834, 0]
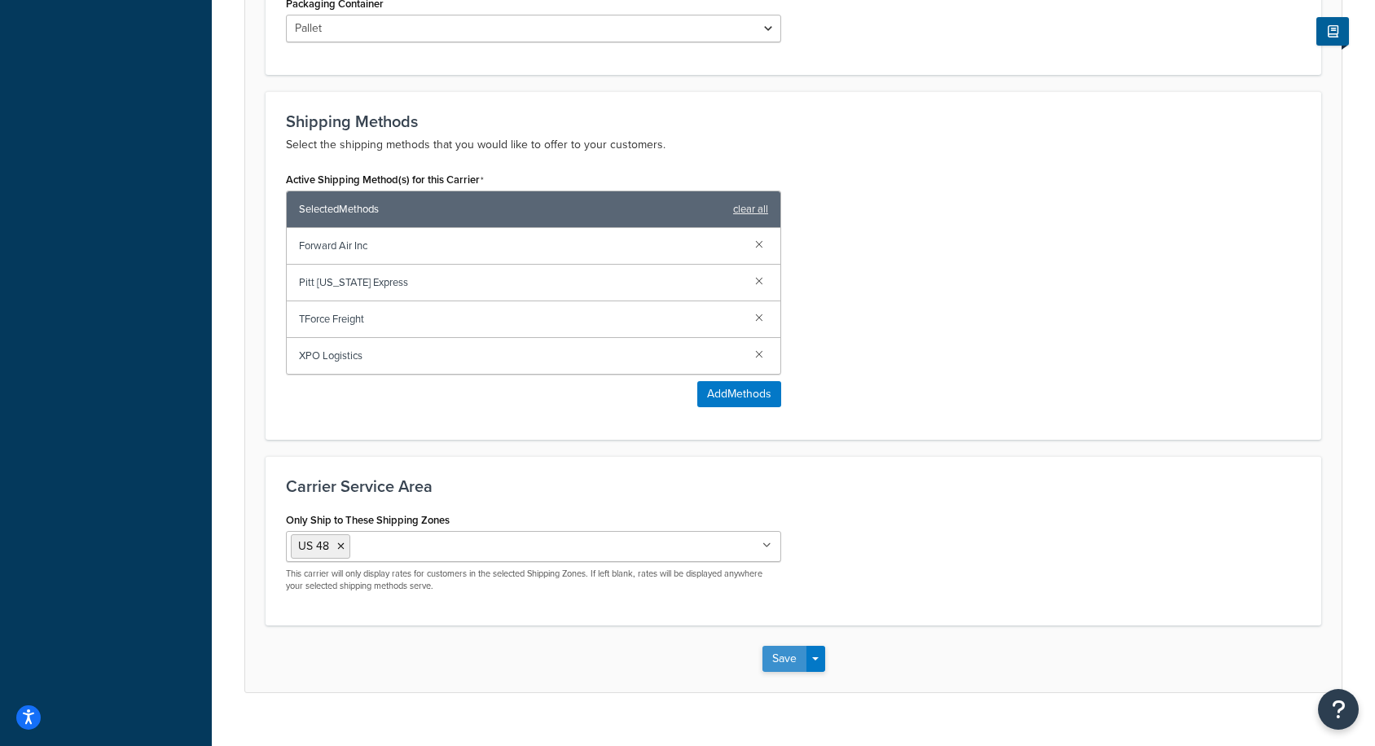
click at [782, 646] on button "Save" at bounding box center [785, 659] width 44 height 26
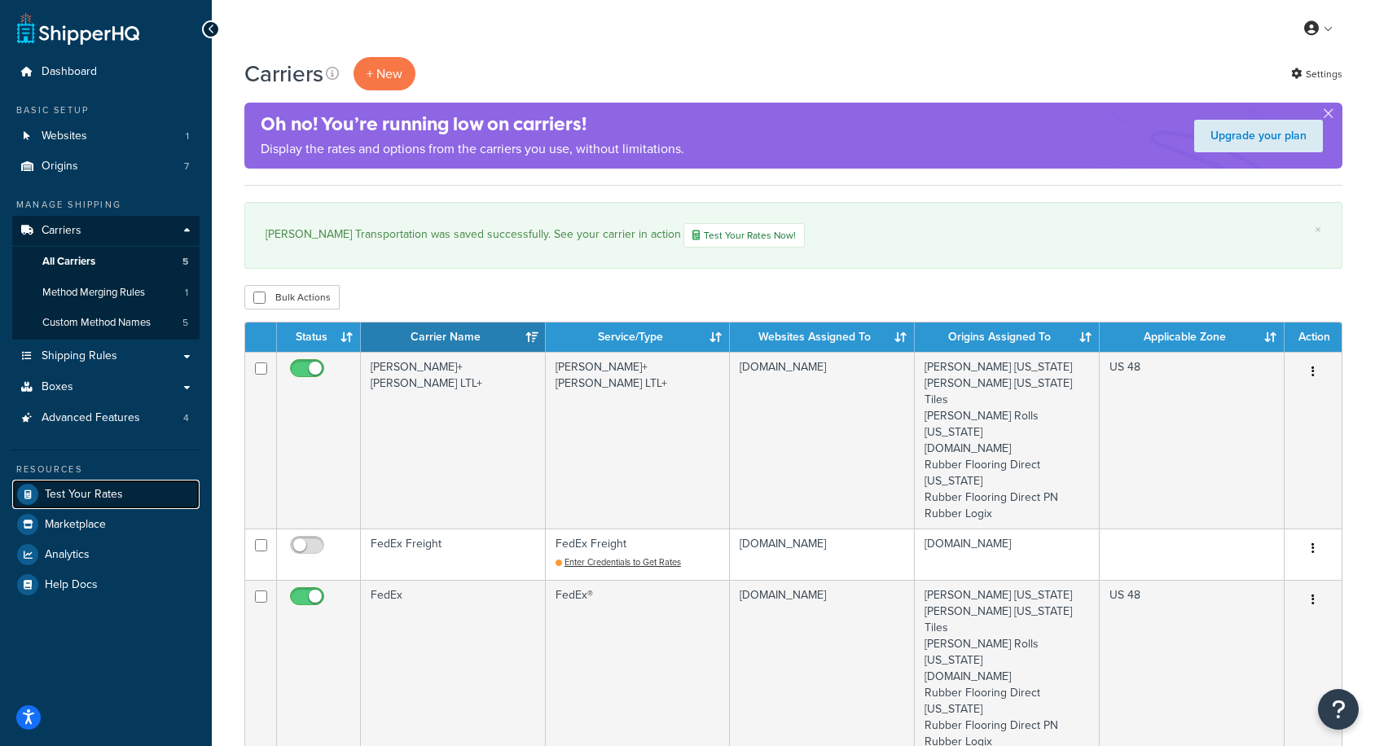
click at [92, 495] on span "Test Your Rates" at bounding box center [84, 495] width 78 height 14
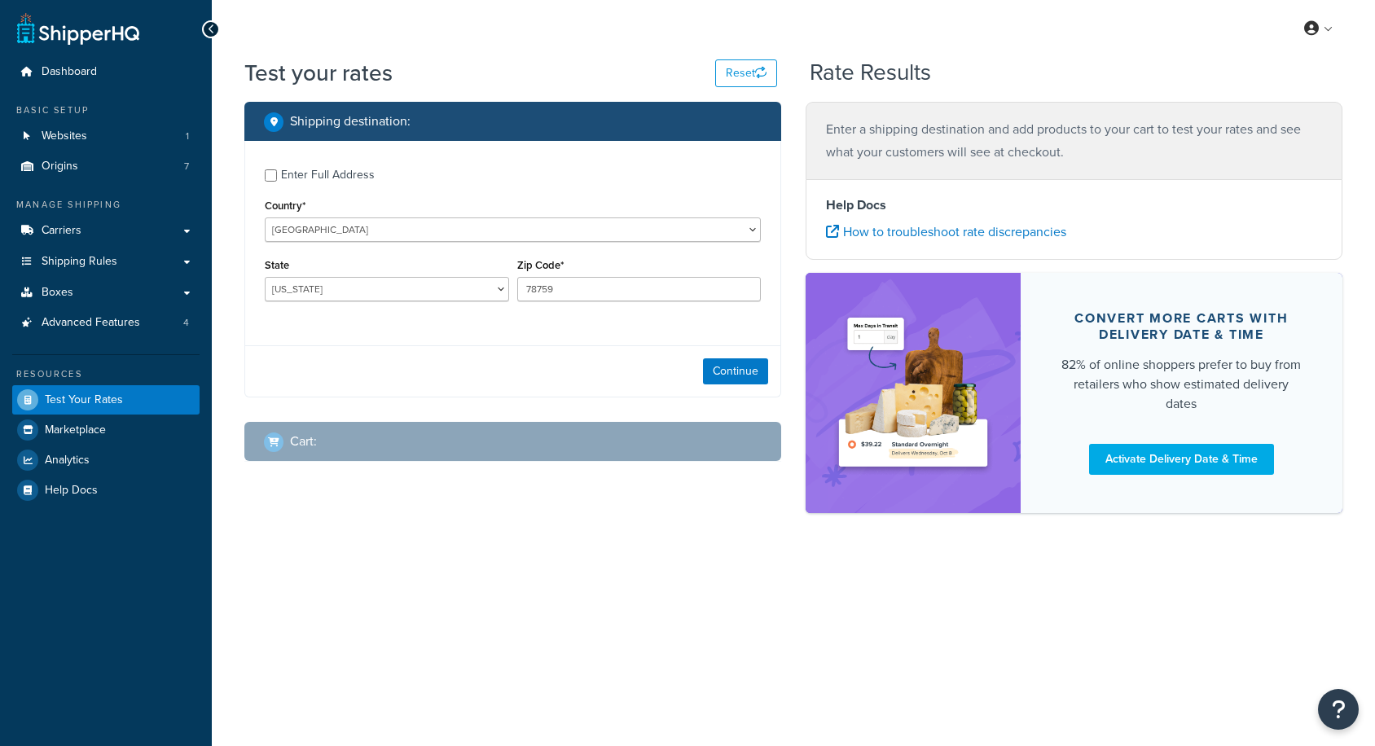
select select "[GEOGRAPHIC_DATA]"
